Goal: Information Seeking & Learning: Learn about a topic

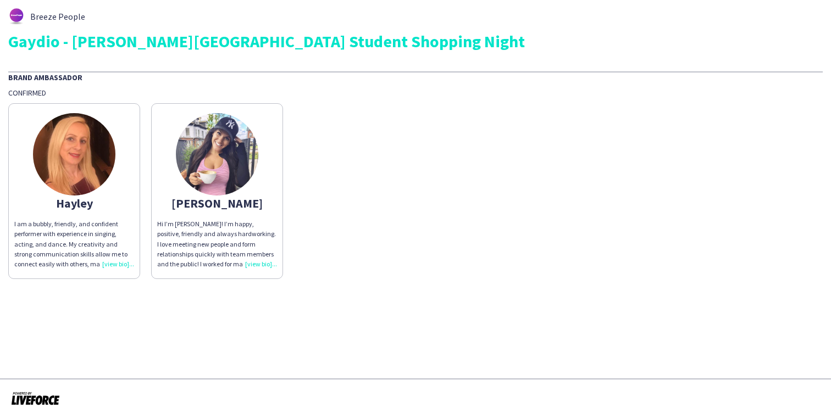
click at [85, 145] on img at bounding box center [74, 154] width 82 height 82
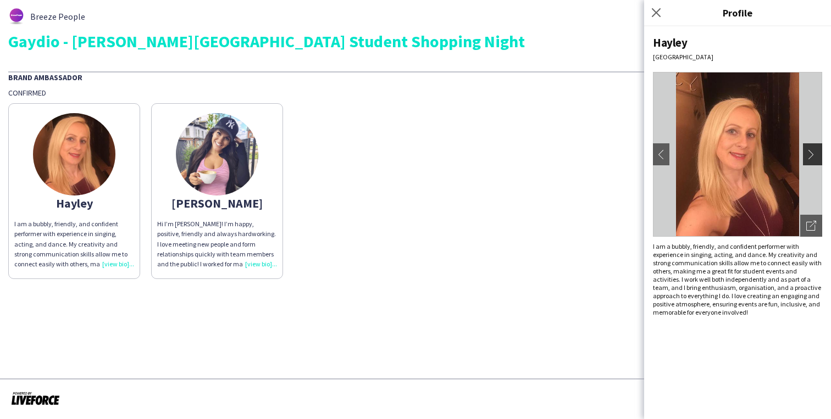
click at [816, 159] on app-icon "chevron-right" at bounding box center [813, 155] width 15 height 10
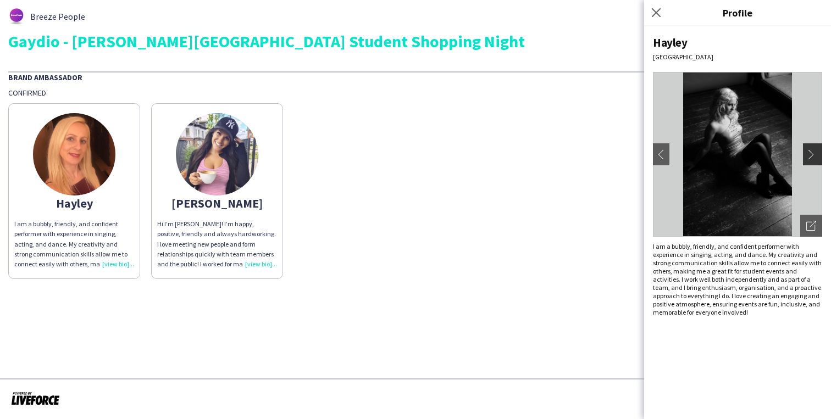
click at [816, 159] on app-icon "chevron-right" at bounding box center [813, 155] width 15 height 10
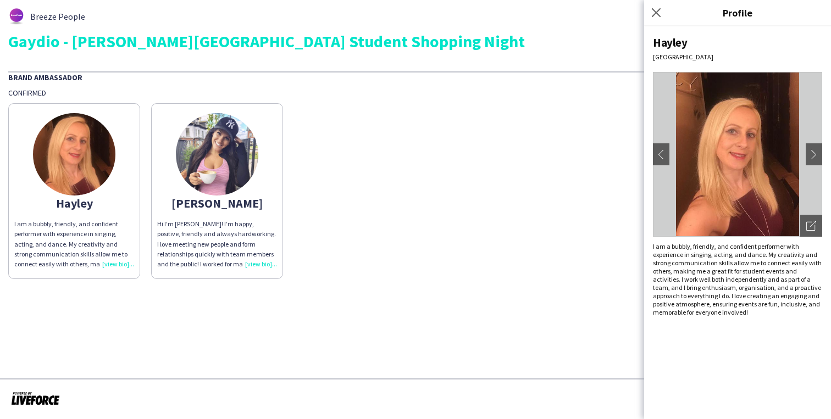
click at [251, 150] on img at bounding box center [217, 154] width 82 height 82
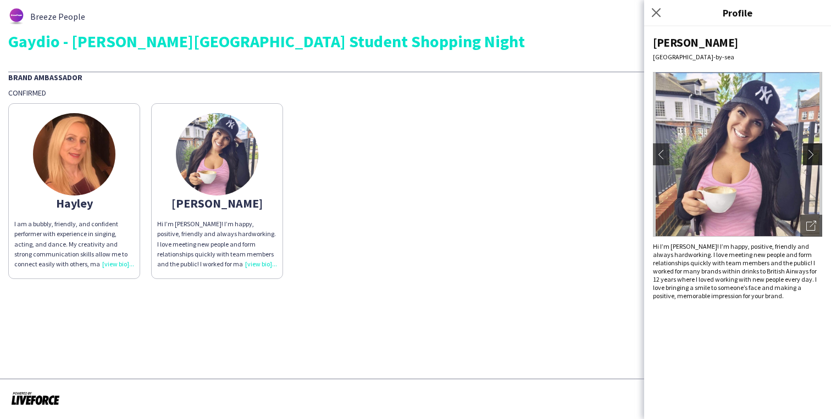
click at [818, 154] on app-icon "chevron-right" at bounding box center [813, 155] width 15 height 10
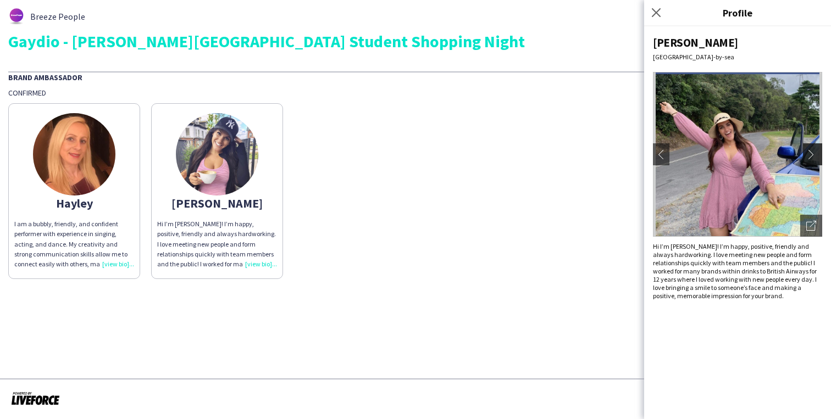
click at [818, 154] on app-icon "chevron-right" at bounding box center [813, 155] width 15 height 10
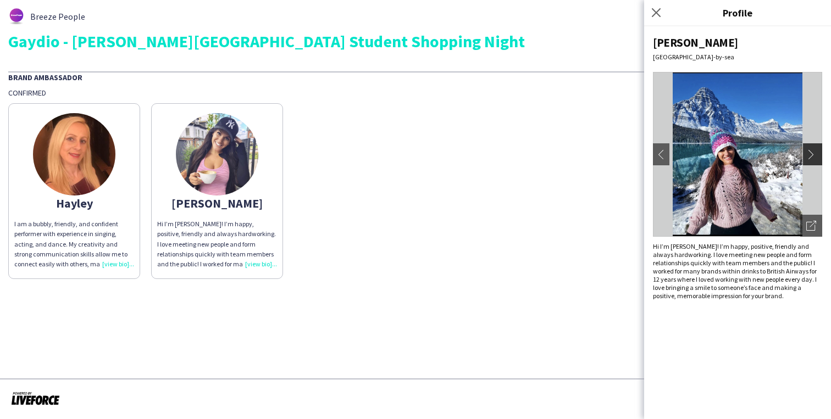
click at [818, 154] on app-icon "chevron-right" at bounding box center [813, 155] width 15 height 10
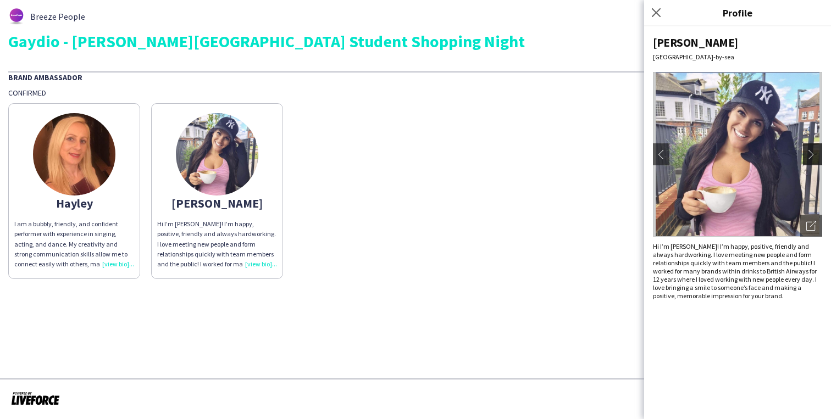
click at [818, 154] on app-icon "chevron-right" at bounding box center [813, 155] width 15 height 10
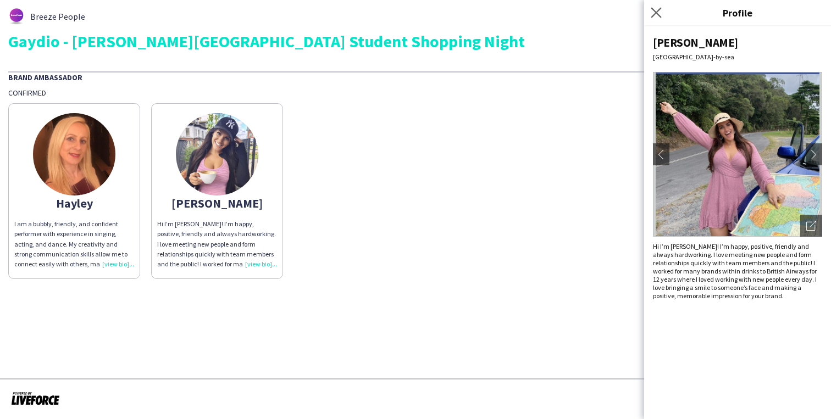
click at [661, 18] on app-icon "Close pop-in" at bounding box center [657, 13] width 16 height 16
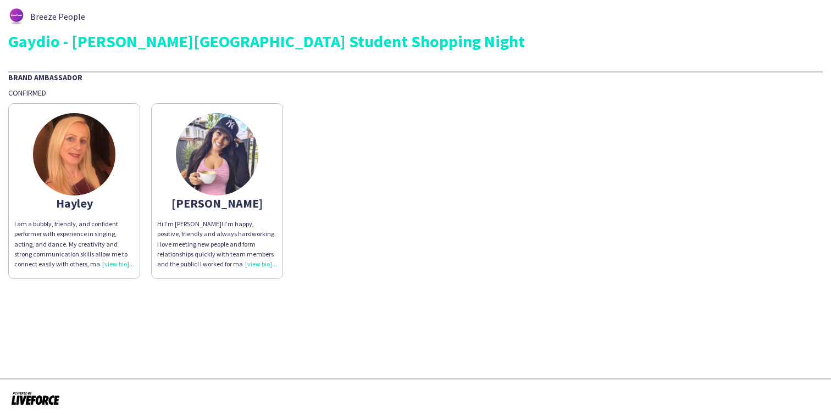
click at [259, 263] on div "Hi I’m [PERSON_NAME]! I’m happy, positive, friendly and always hardworking. I l…" at bounding box center [217, 244] width 120 height 50
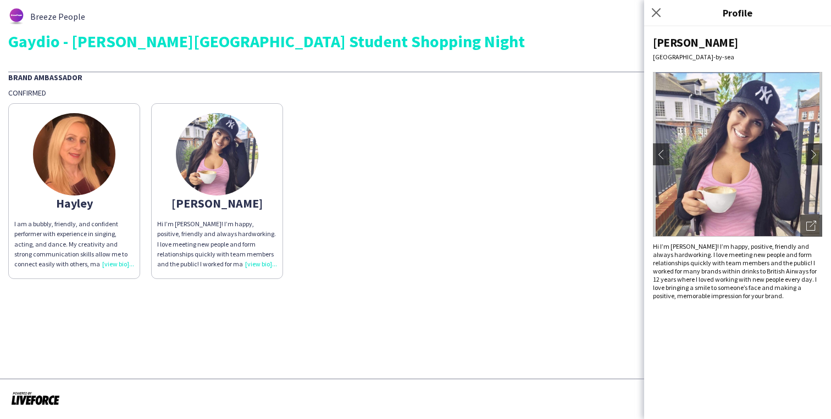
click at [117, 262] on div "I am a bubbly, friendly, and confident performer with experience in singing, ac…" at bounding box center [74, 244] width 120 height 50
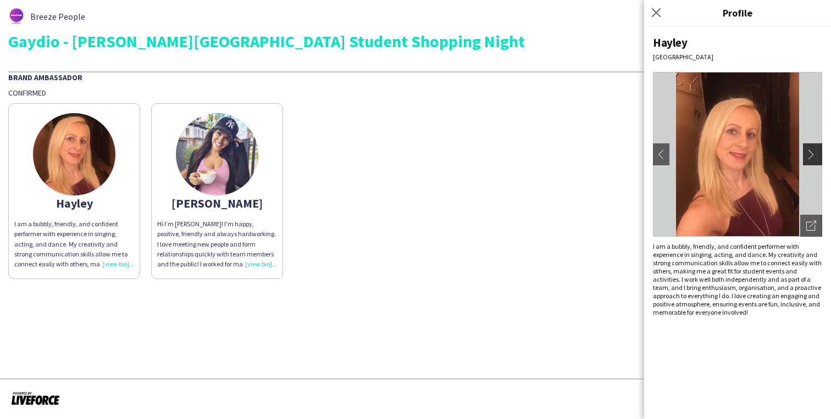
click at [811, 152] on app-icon "chevron-right" at bounding box center [813, 155] width 15 height 10
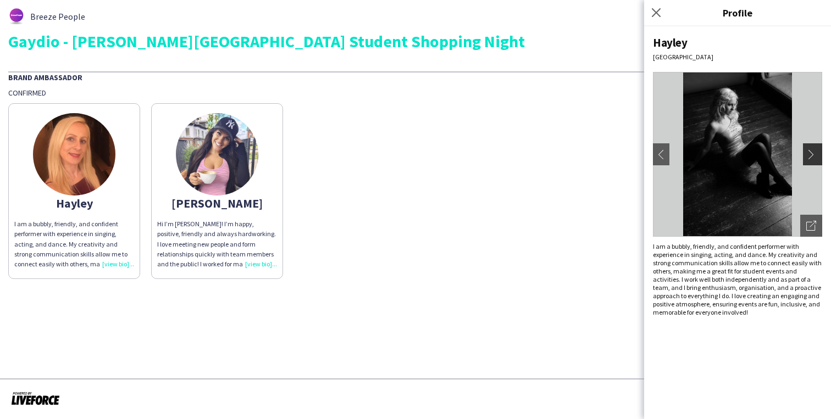
click at [811, 152] on app-icon "chevron-right" at bounding box center [813, 155] width 15 height 10
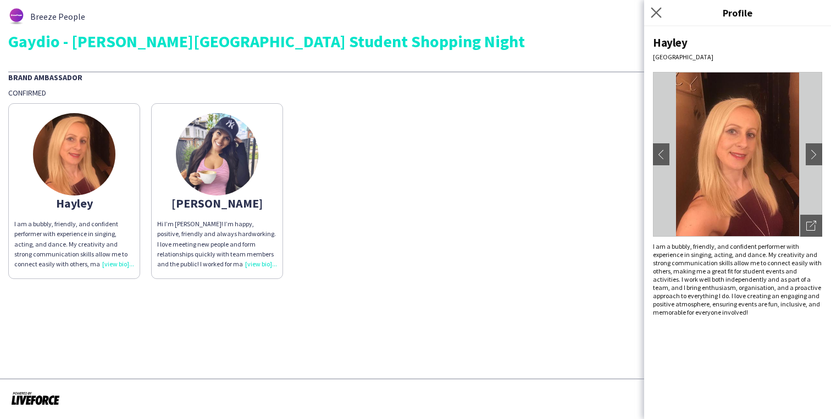
click at [661, 6] on app-icon "Close pop-in" at bounding box center [657, 13] width 16 height 16
